Goal: Entertainment & Leisure: Consume media (video, audio)

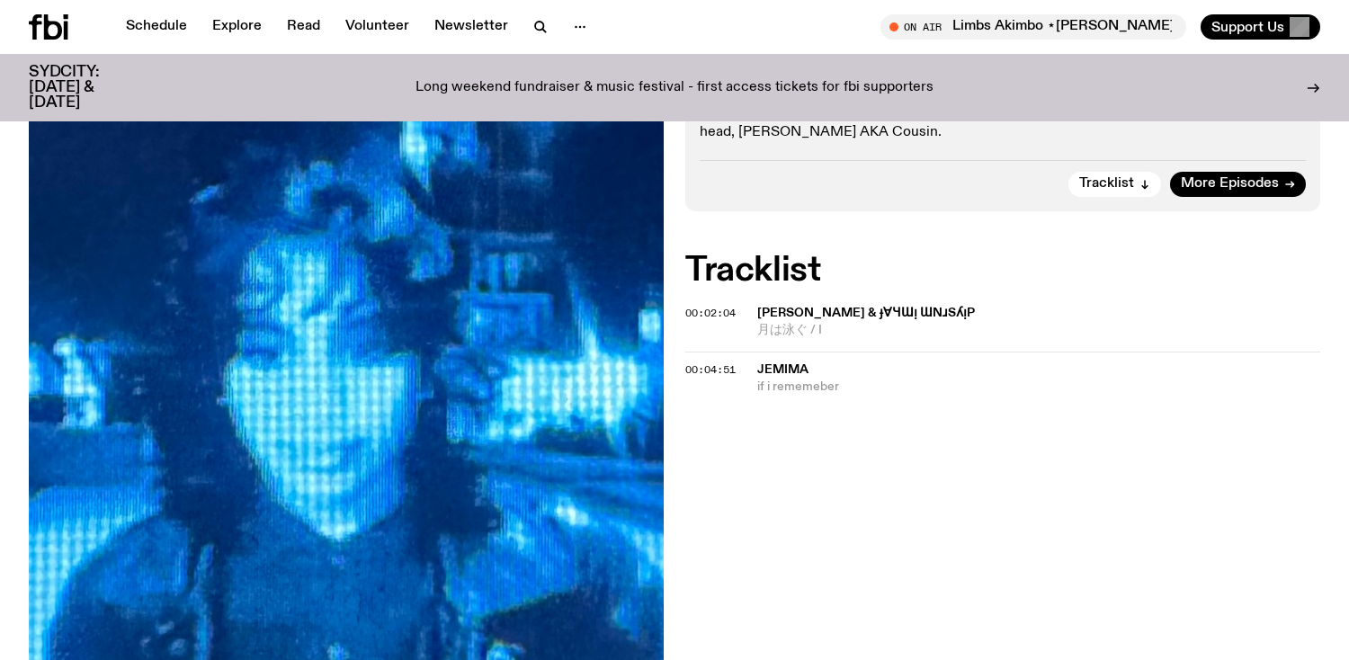
scroll to position [560, 0]
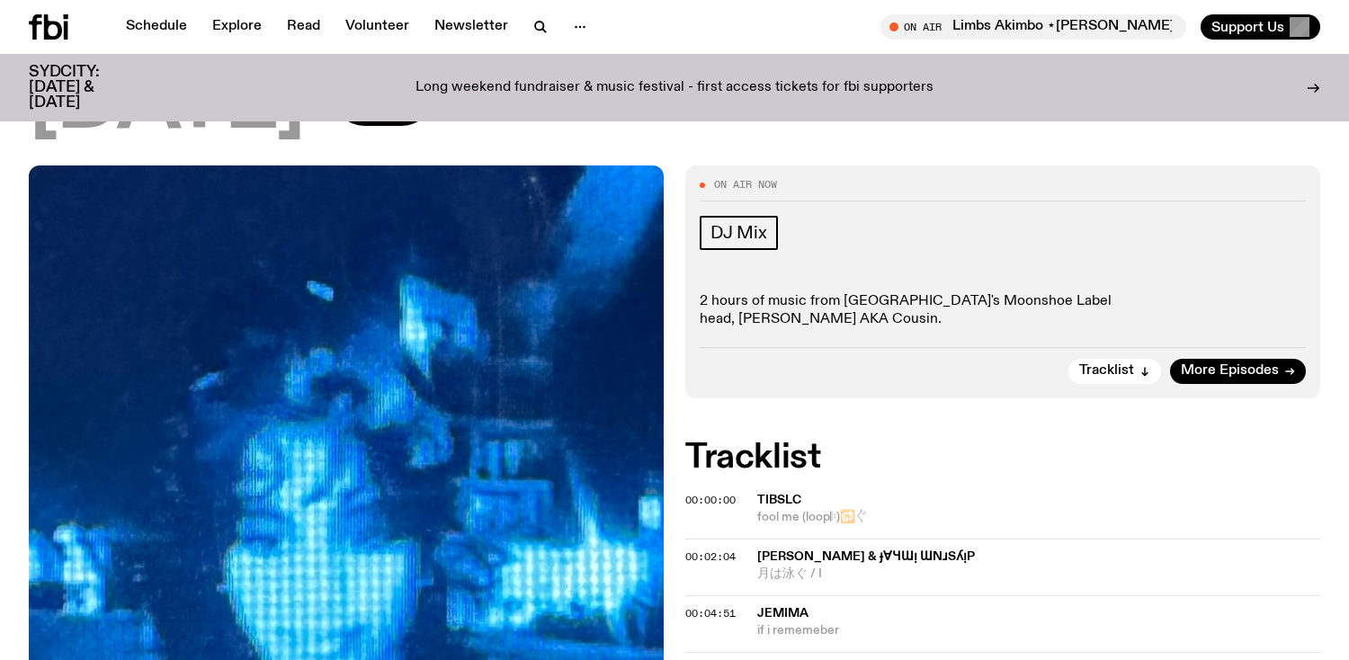
scroll to position [404, 0]
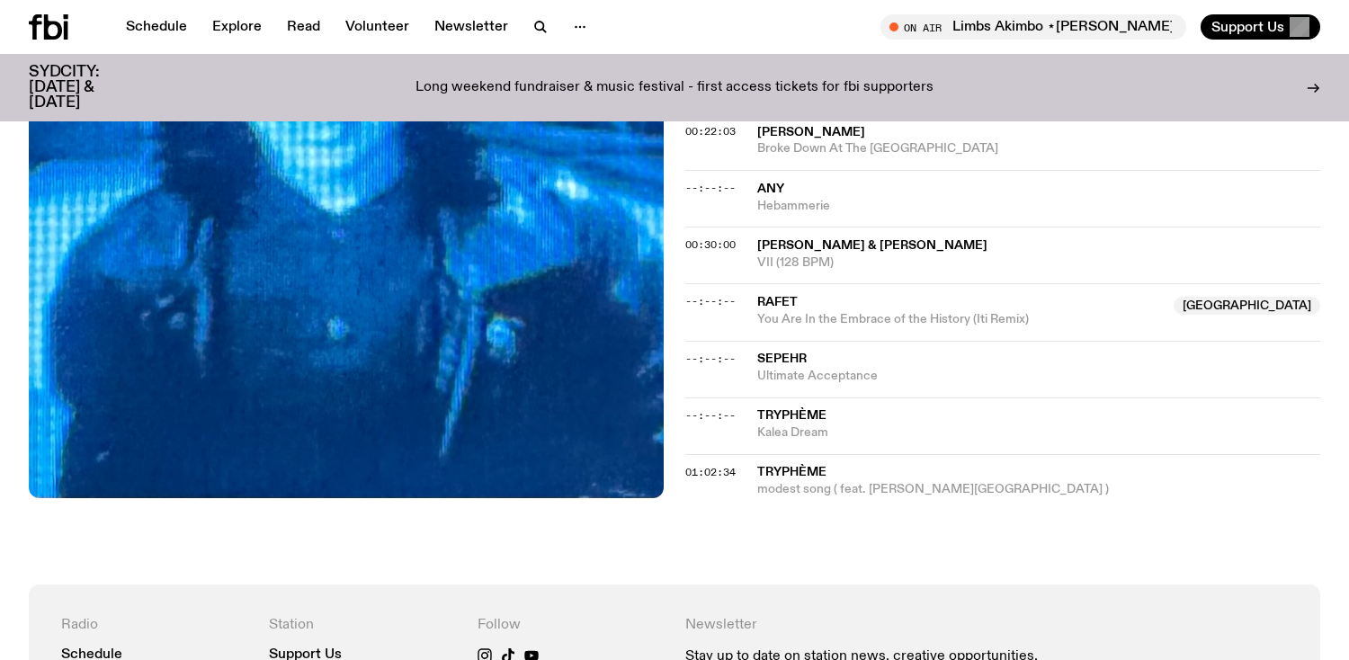
scroll to position [1063, 0]
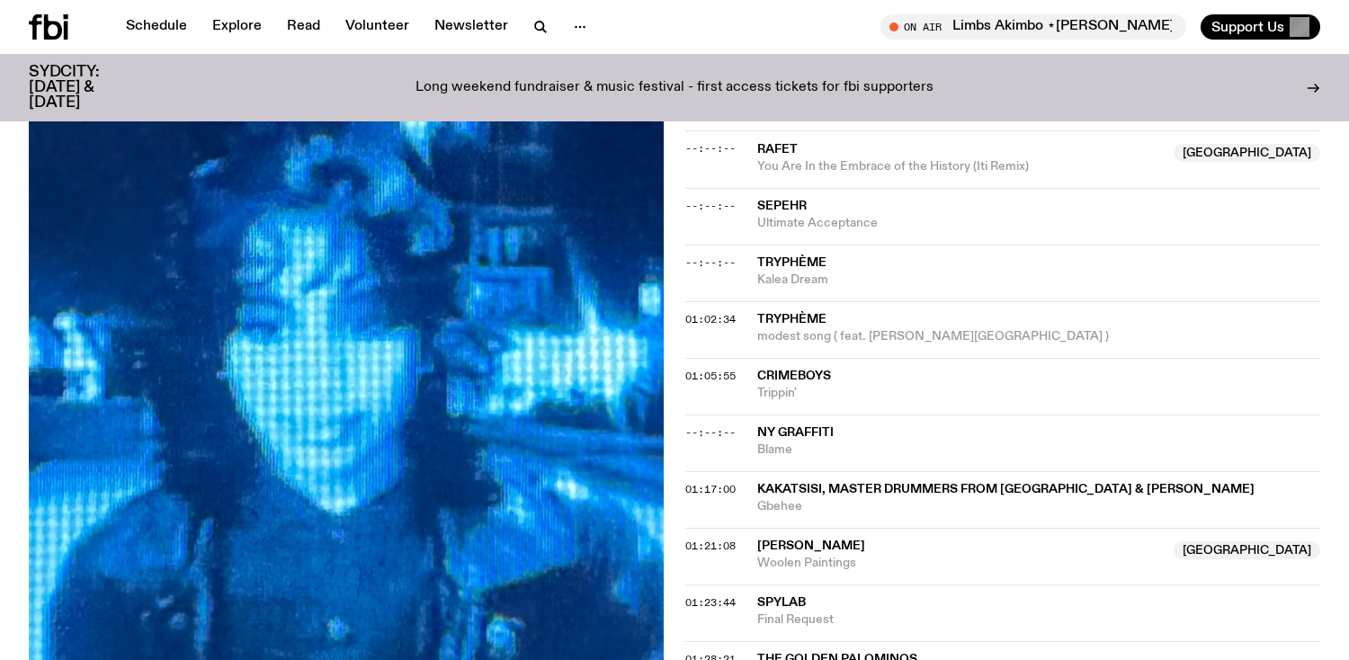
scroll to position [1289, 0]
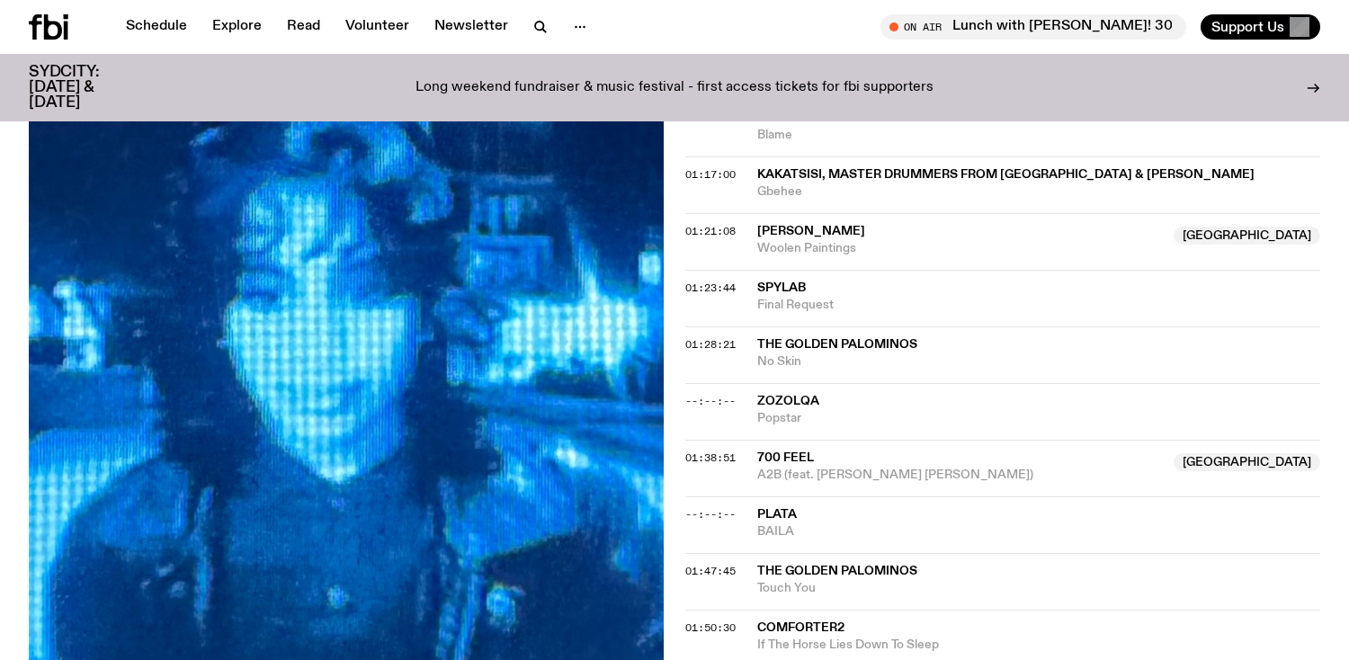
scroll to position [1491, 0]
